Goal: Obtain resource: Download file/media

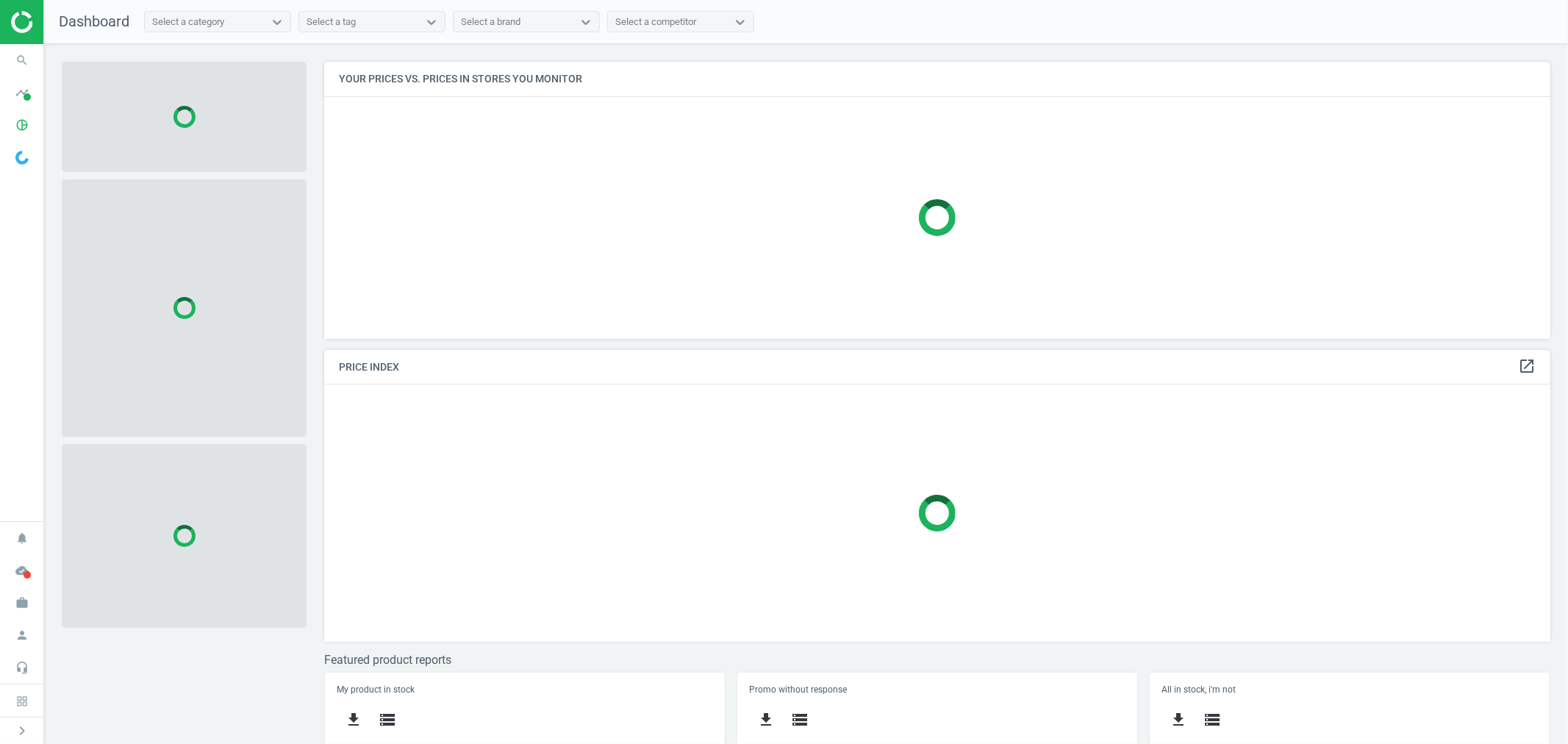
scroll to position [303, 1239]
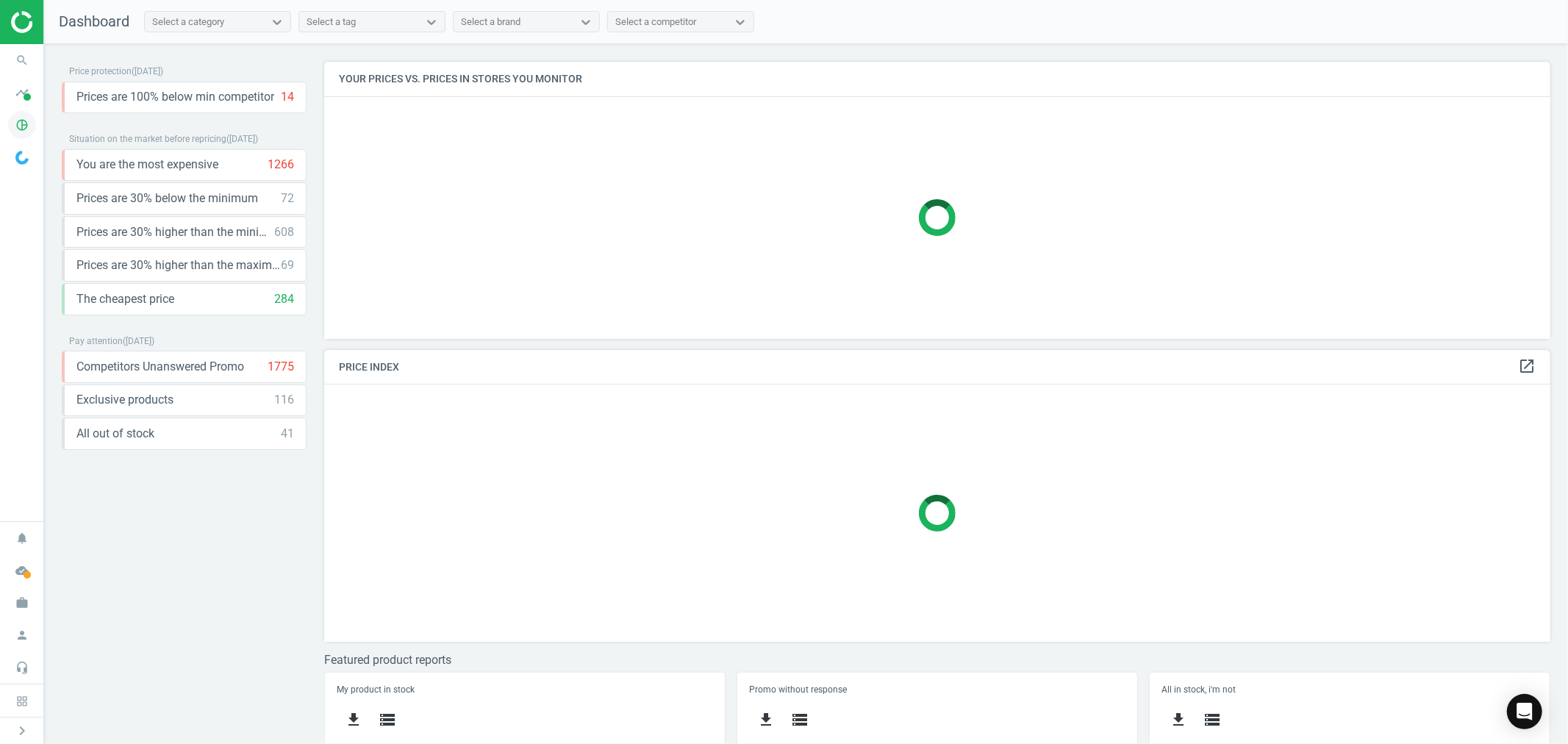
click at [25, 123] on icon "pie_chart_outlined" at bounding box center [22, 125] width 28 height 28
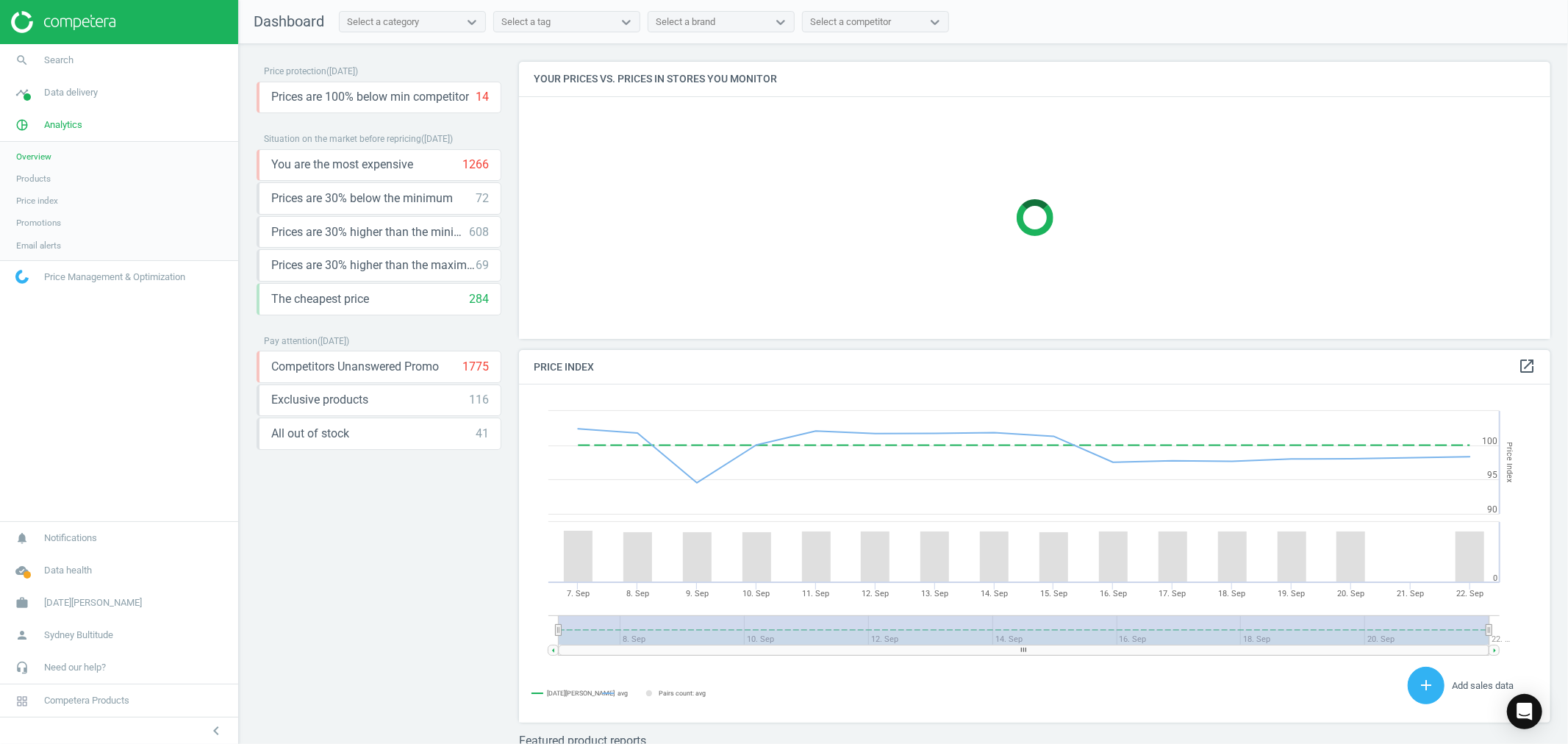
scroll to position [364, 1045]
click at [47, 175] on span "Products" at bounding box center [34, 178] width 34 height 11
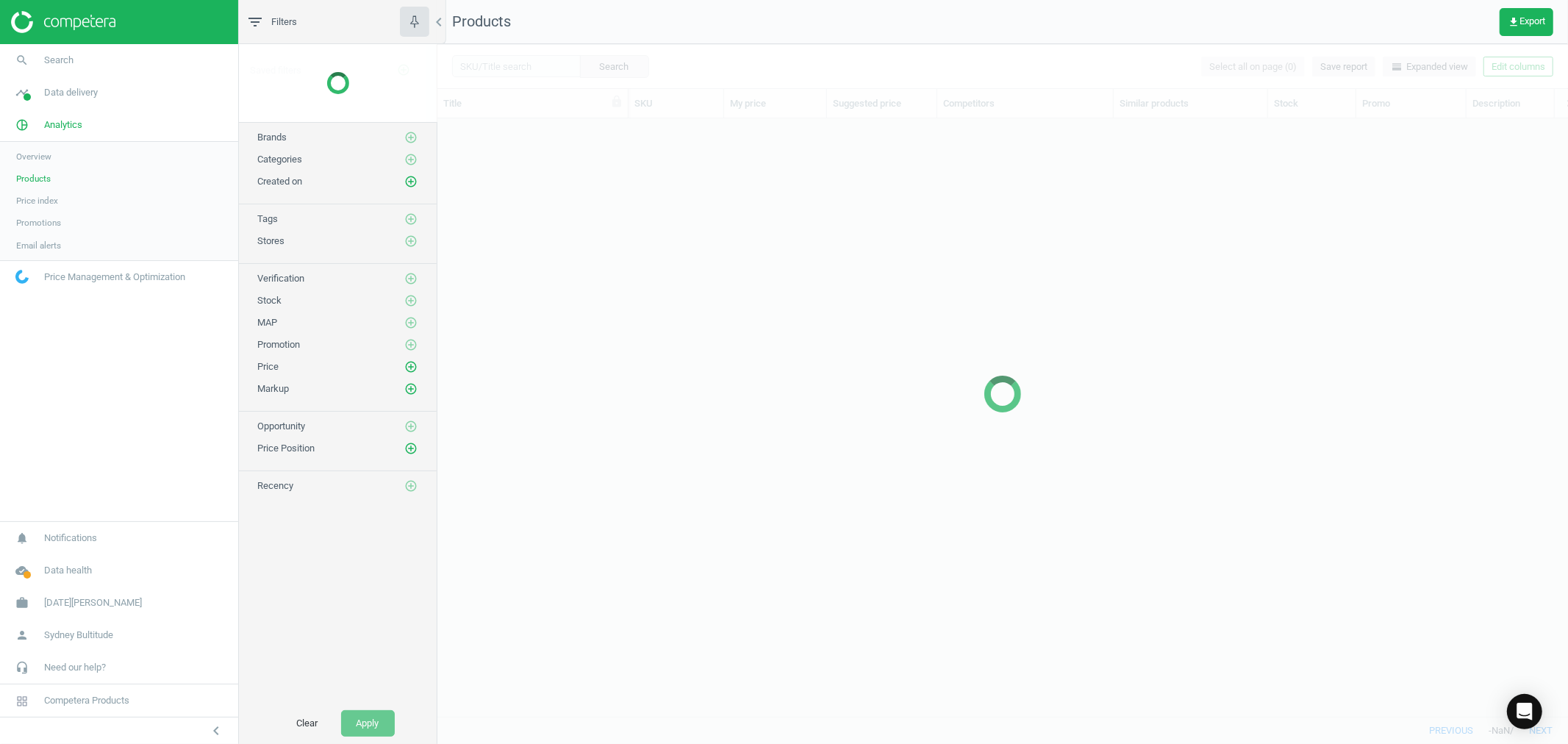
scroll to position [571, 1118]
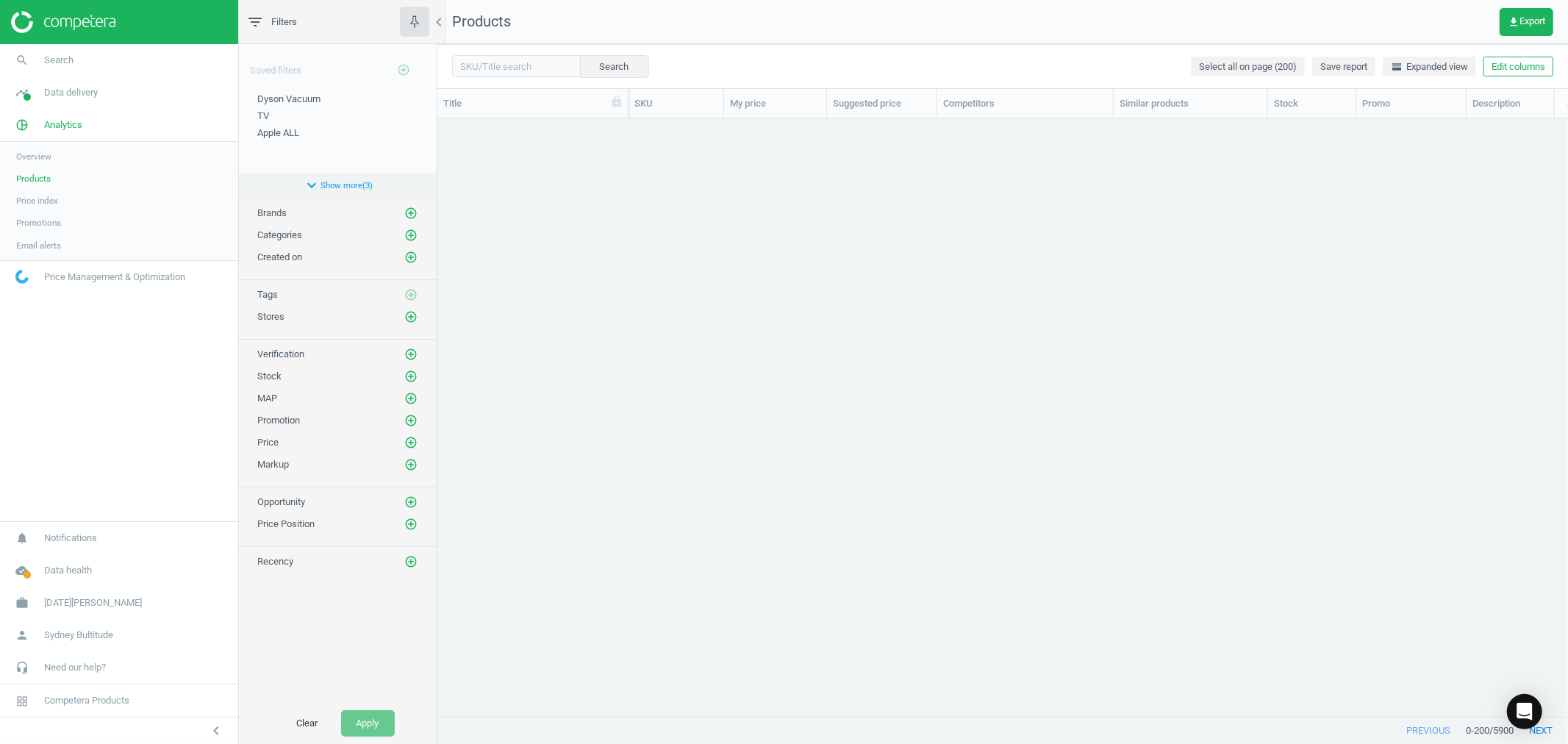
click at [342, 186] on button "expand_more Show more ( 3 )" at bounding box center [338, 185] width 198 height 25
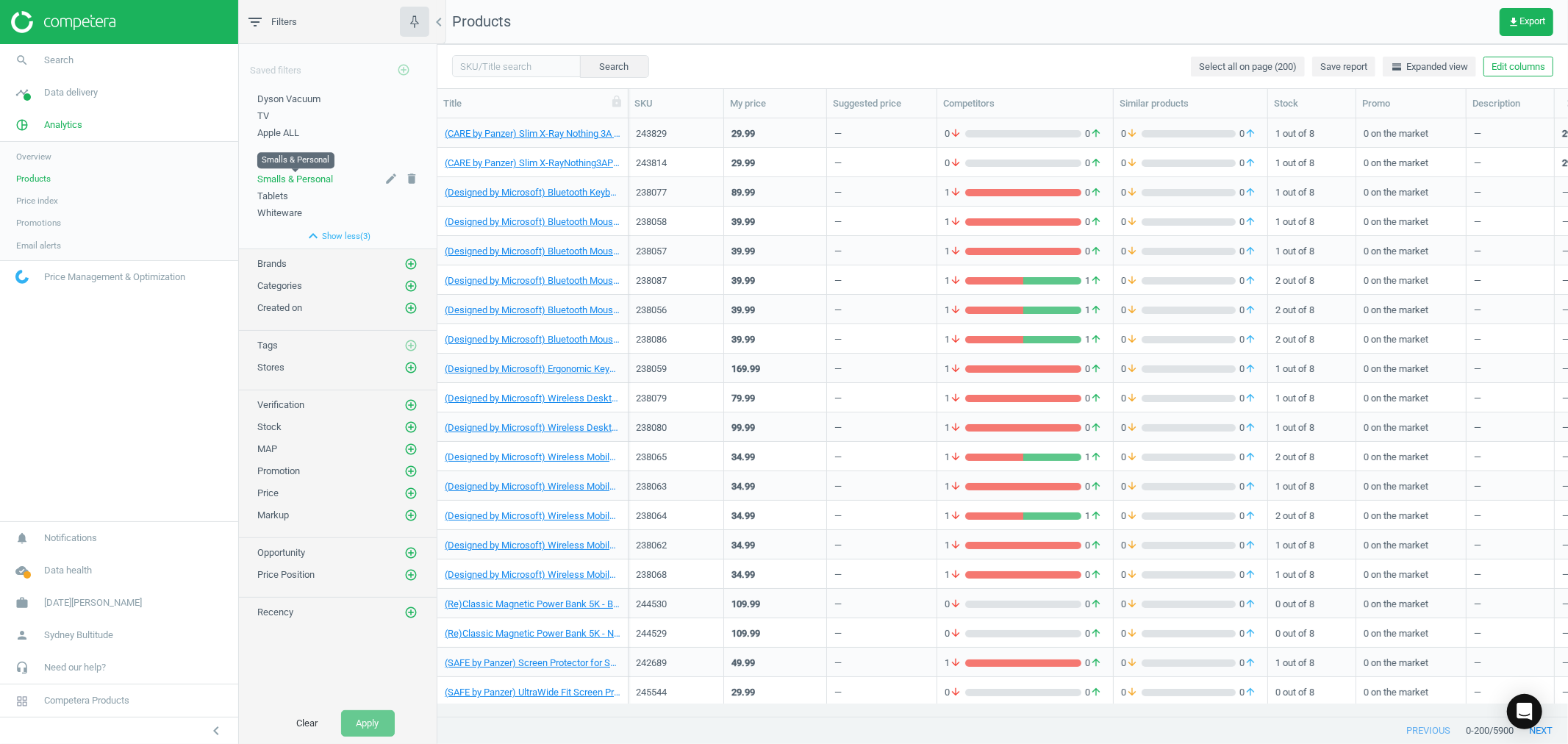
click at [293, 181] on span "Smalls & Personal" at bounding box center [295, 178] width 76 height 11
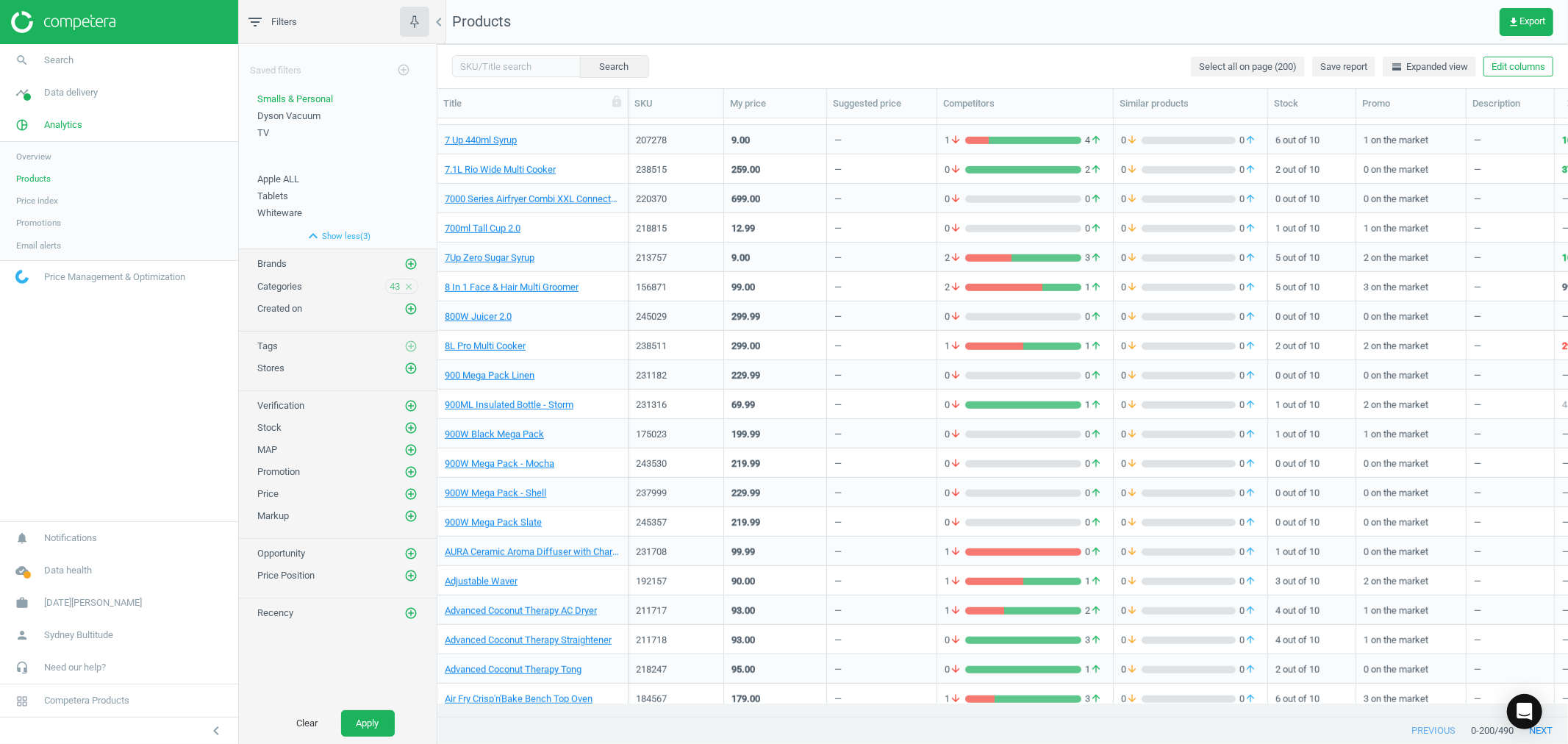
scroll to position [164, 0]
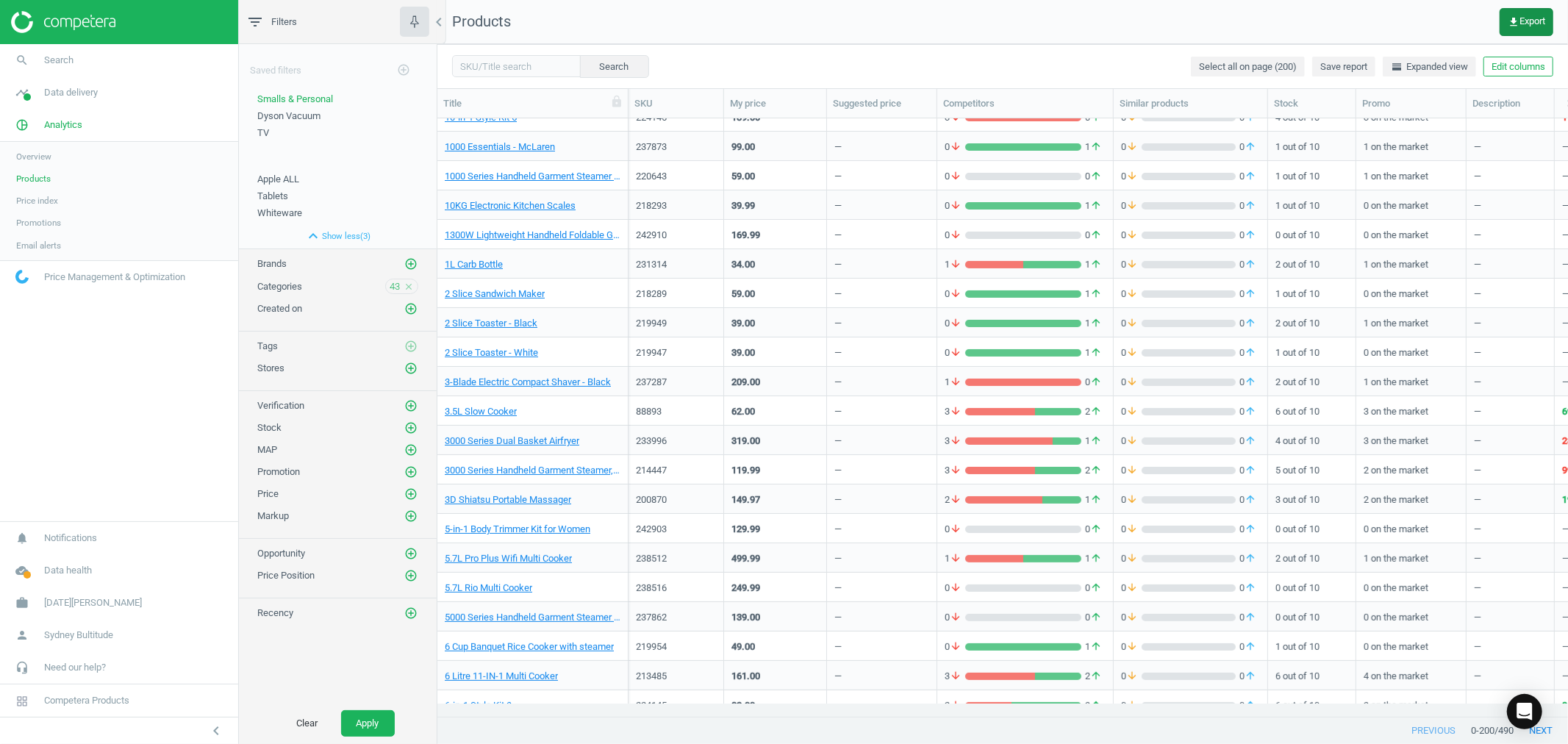
click at [1523, 23] on span "get_app Export" at bounding box center [1526, 22] width 38 height 11
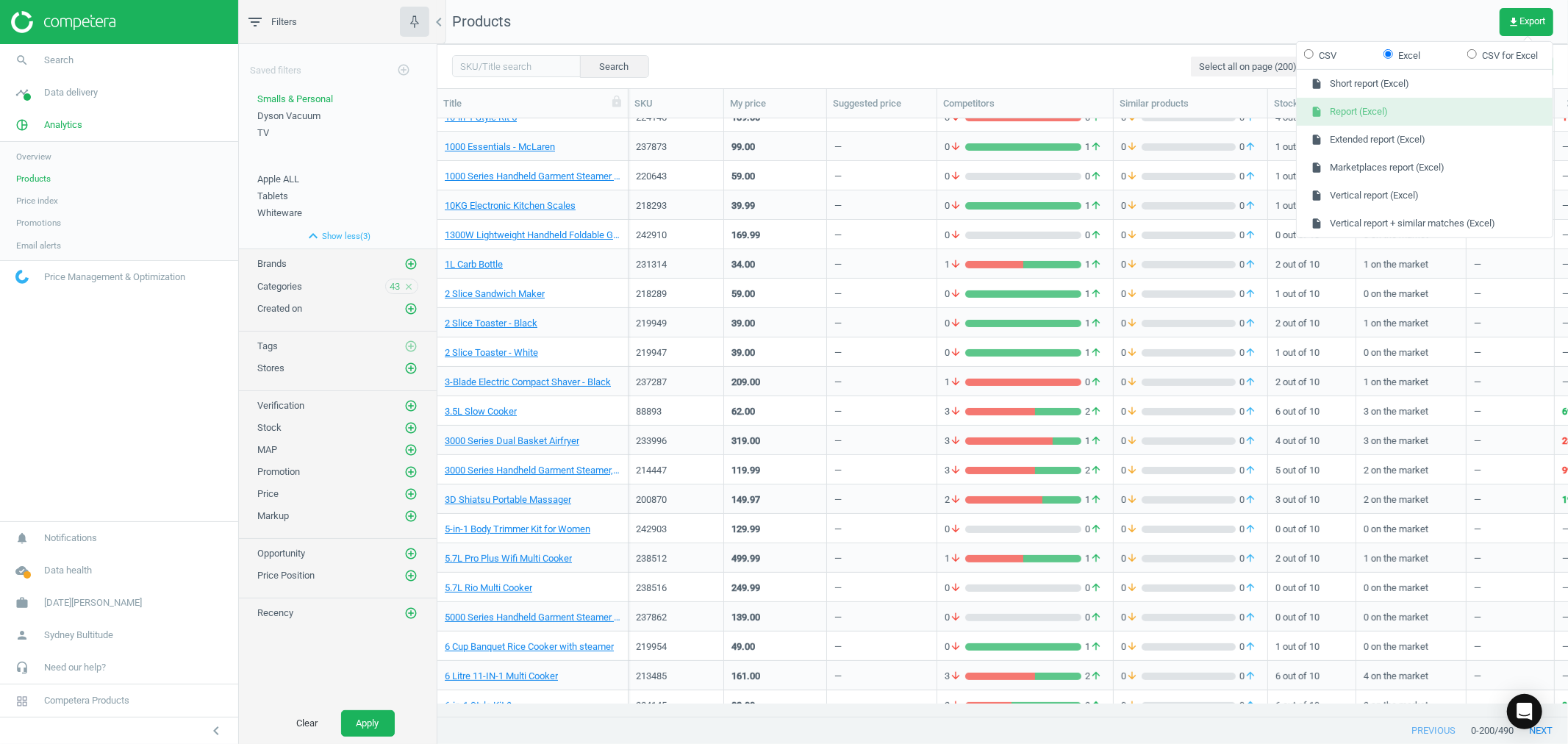
click at [1360, 109] on button "insert_drive_file Report (Excel)" at bounding box center [1424, 112] width 256 height 28
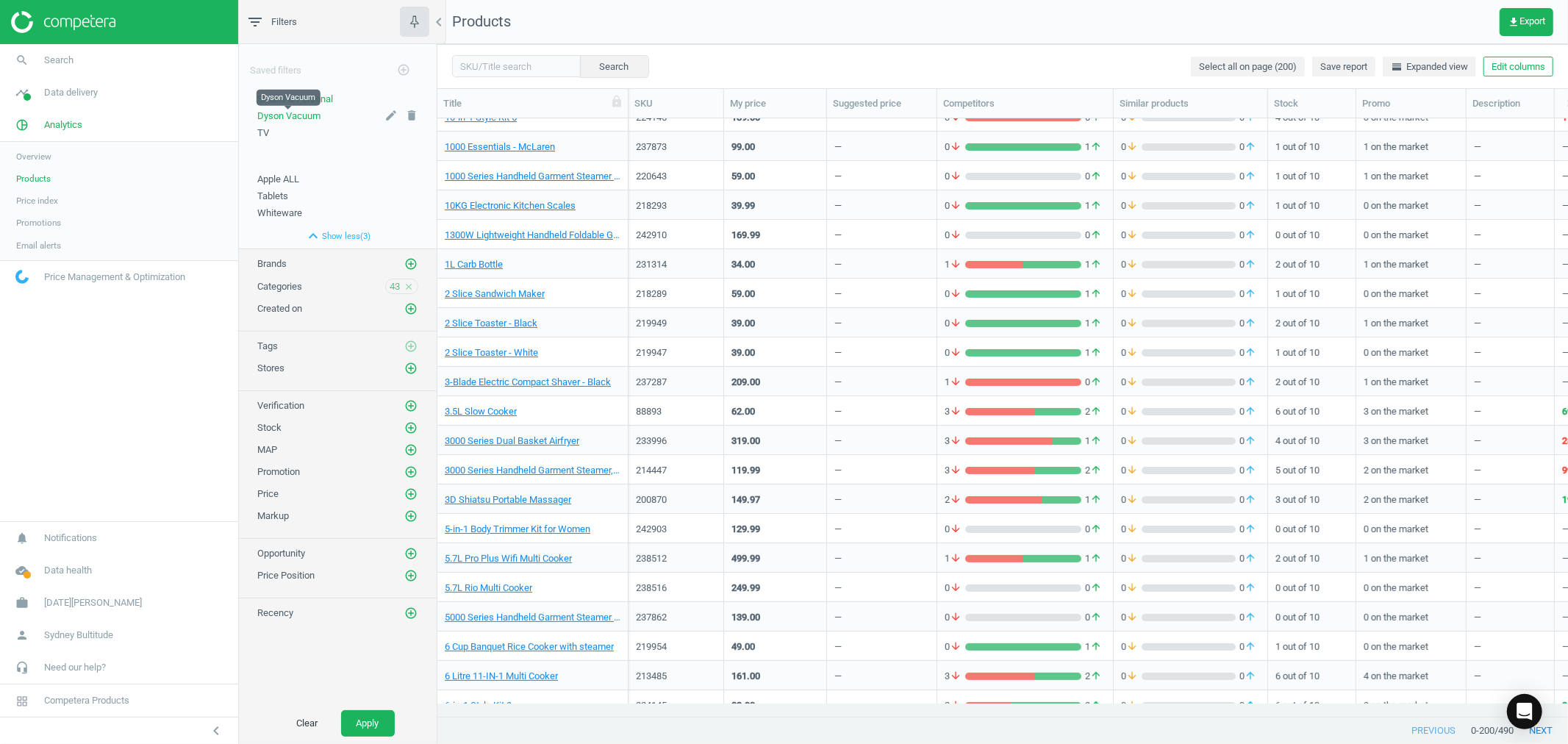
click at [309, 115] on span "Dyson Vacuum" at bounding box center [289, 115] width 63 height 11
